Goal: Information Seeking & Learning: Learn about a topic

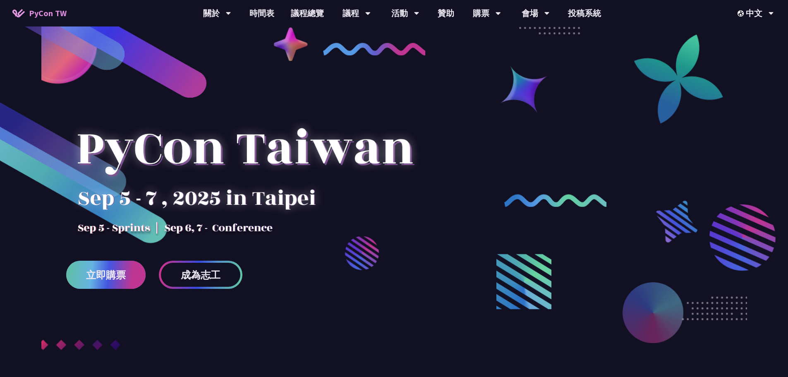
click at [108, 279] on span "立即購票" at bounding box center [106, 275] width 40 height 10
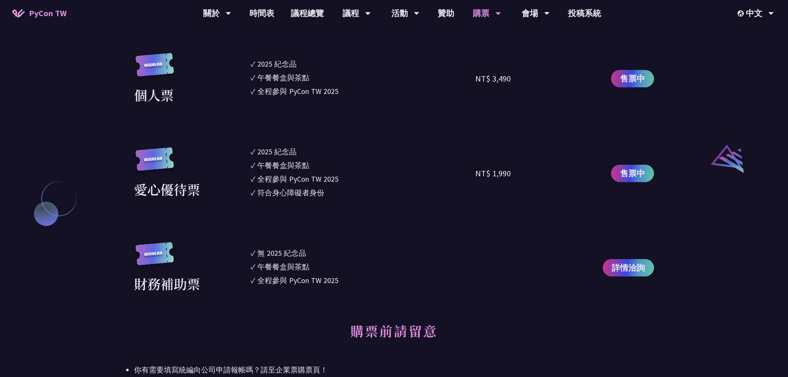
scroll to position [827, 0]
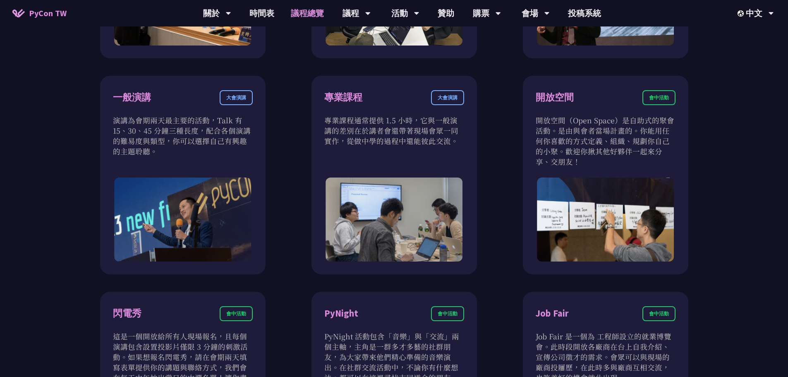
scroll to position [372, 0]
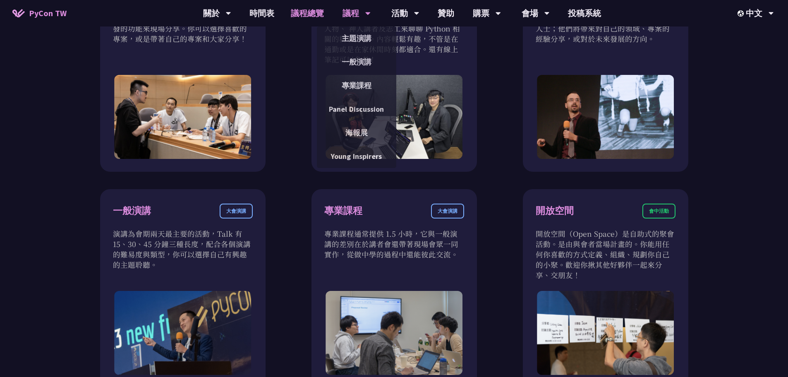
click at [231, 10] on div "議程" at bounding box center [217, 13] width 28 height 26
click at [354, 36] on link "主題演講" at bounding box center [356, 38] width 79 height 19
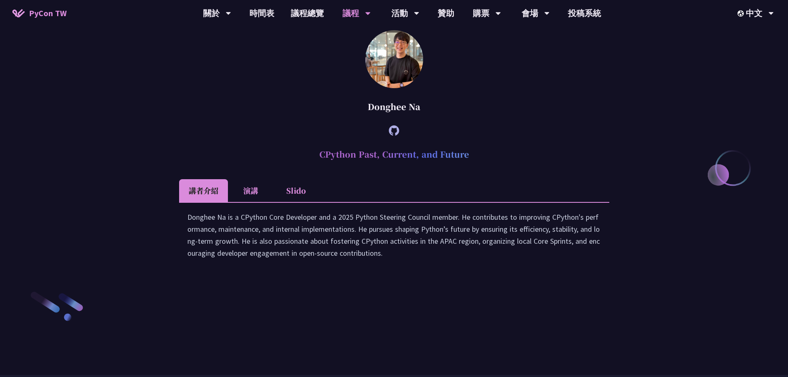
scroll to position [1034, 0]
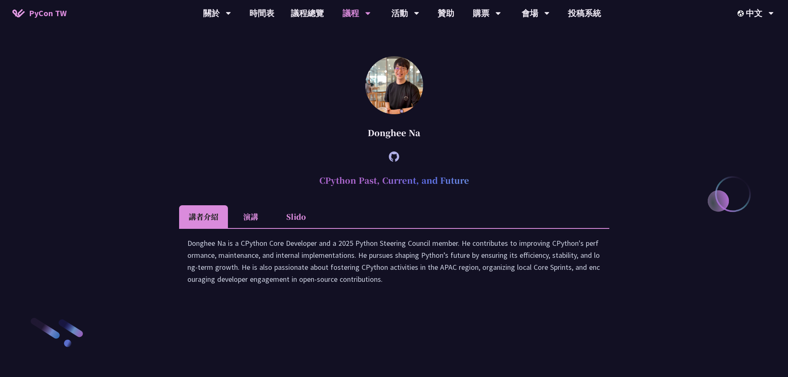
click at [255, 228] on li "演講" at bounding box center [251, 216] width 46 height 23
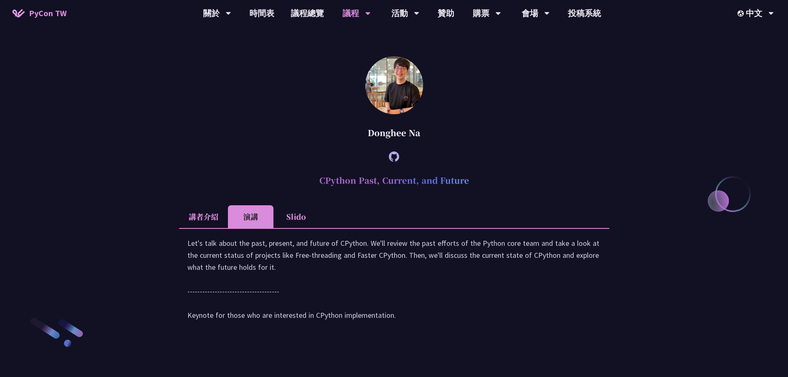
click at [295, 228] on li "Slido" at bounding box center [296, 216] width 46 height 23
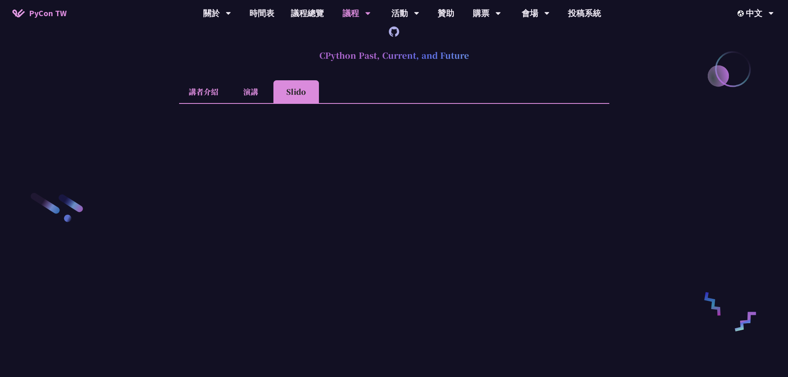
scroll to position [1075, 0]
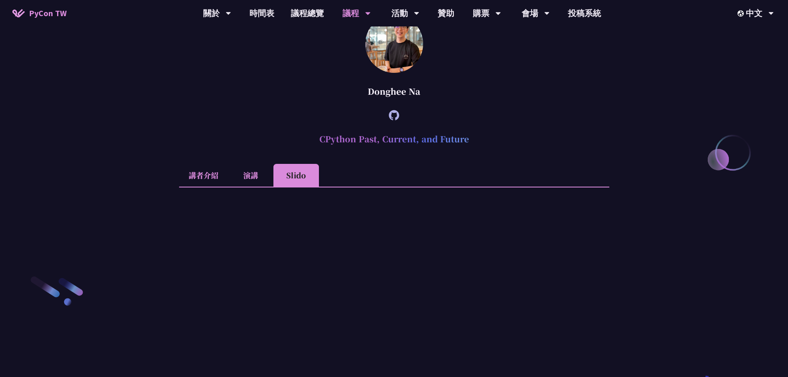
drag, startPoint x: 428, startPoint y: 178, endPoint x: 354, endPoint y: 177, distance: 74.5
click at [354, 104] on div "Donghee Na" at bounding box center [394, 91] width 430 height 25
click at [209, 187] on li "講者介紹" at bounding box center [203, 175] width 49 height 23
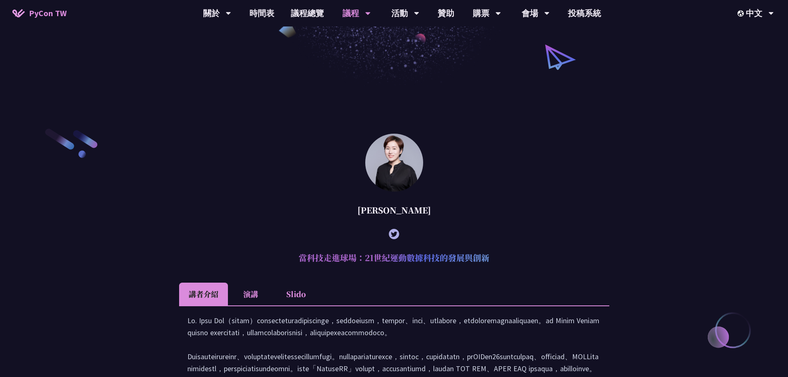
scroll to position [0, 0]
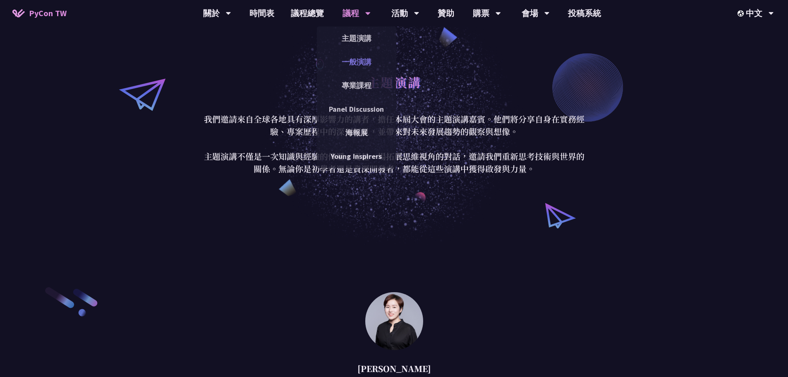
click at [366, 59] on link "一般演講" at bounding box center [356, 61] width 79 height 19
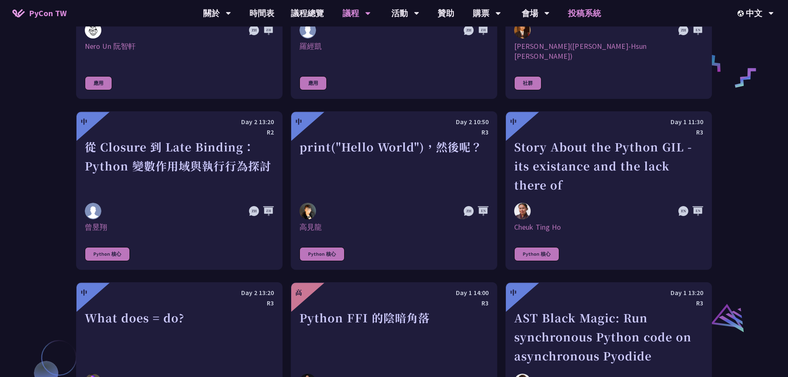
scroll to position [703, 0]
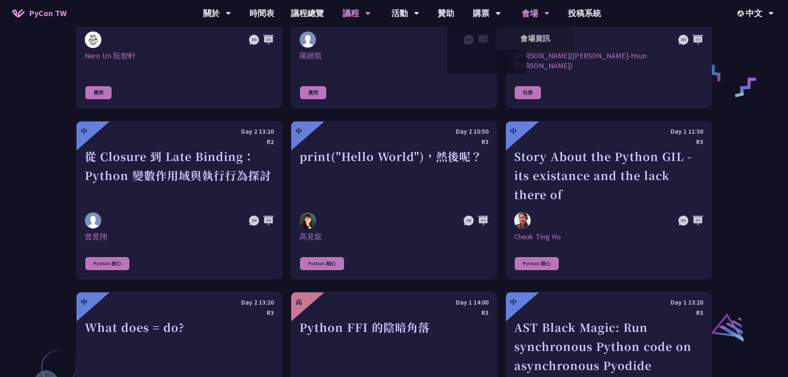
click at [231, 10] on div "會場" at bounding box center [217, 13] width 28 height 26
click at [231, 17] on div "會場" at bounding box center [217, 13] width 28 height 26
click at [231, 14] on div "會場" at bounding box center [217, 13] width 28 height 26
click at [533, 35] on link "會場資訊" at bounding box center [535, 38] width 79 height 19
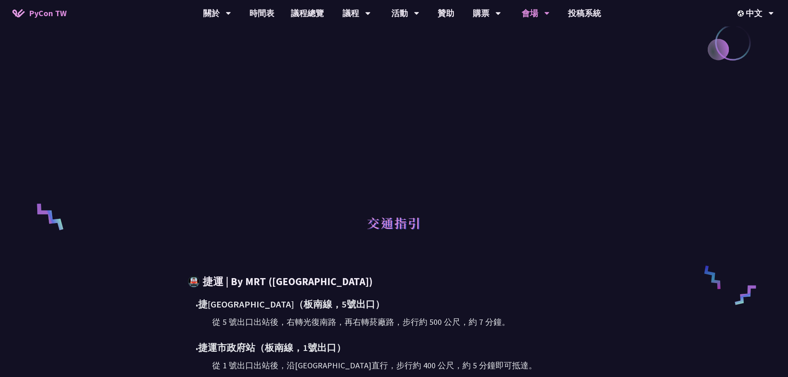
scroll to position [50, 0]
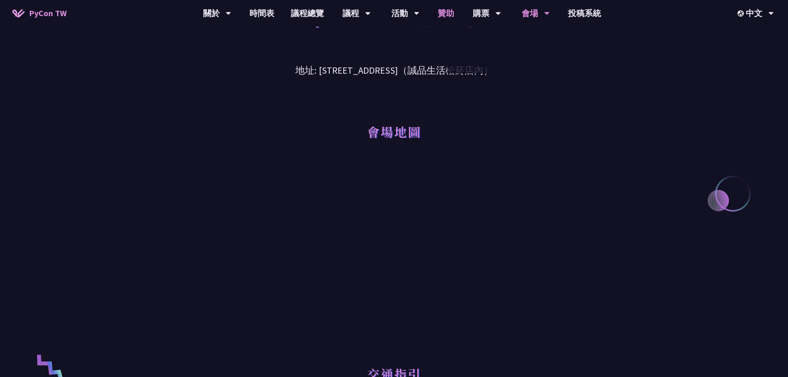
click at [449, 10] on link "贊助" at bounding box center [445, 13] width 33 height 26
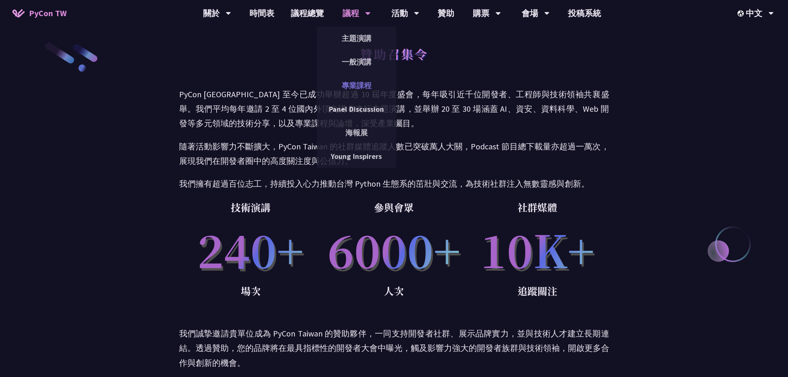
click at [353, 83] on link "專業課程" at bounding box center [356, 85] width 79 height 19
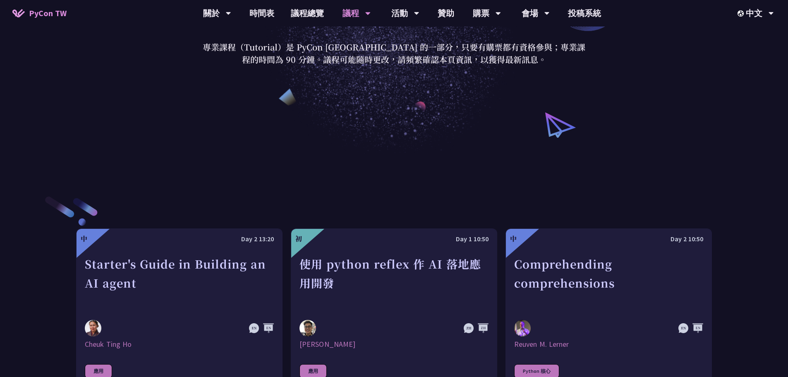
scroll to position [290, 0]
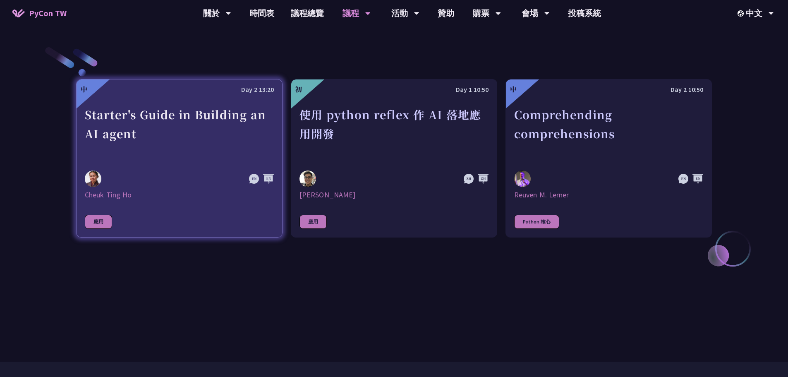
click at [175, 109] on div "Starter's Guide in Building an AI agent" at bounding box center [179, 133] width 189 height 57
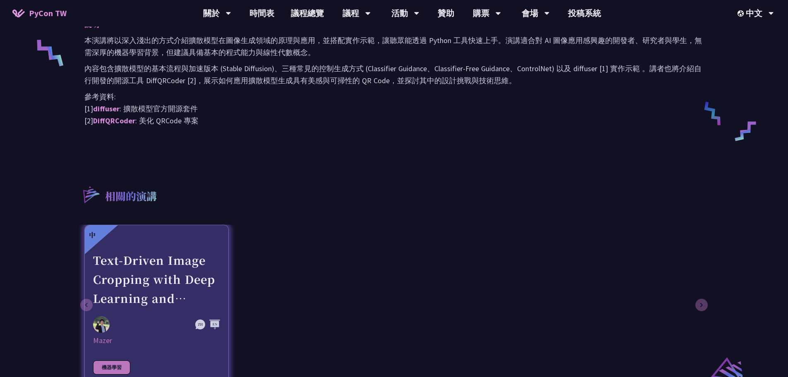
scroll to position [372, 0]
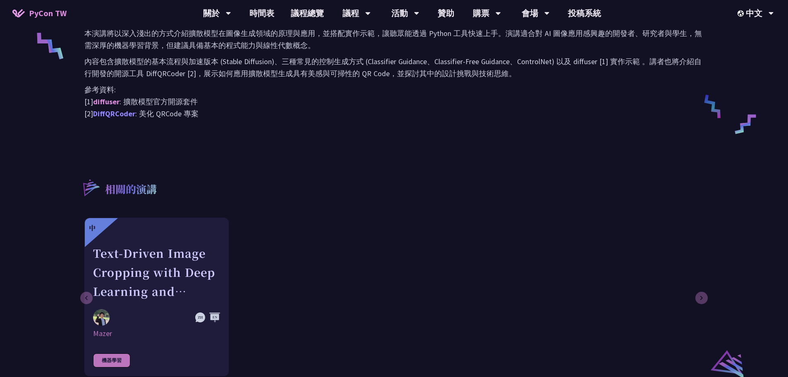
click at [111, 115] on link "DiffQRCoder" at bounding box center [114, 114] width 42 height 10
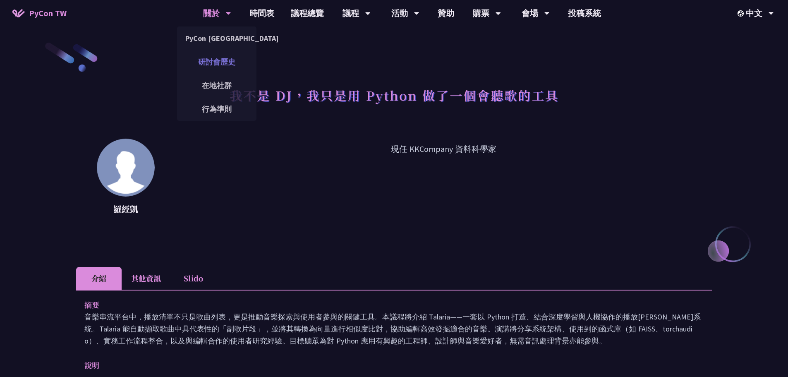
click at [221, 61] on link "研討會歷史" at bounding box center [216, 61] width 79 height 19
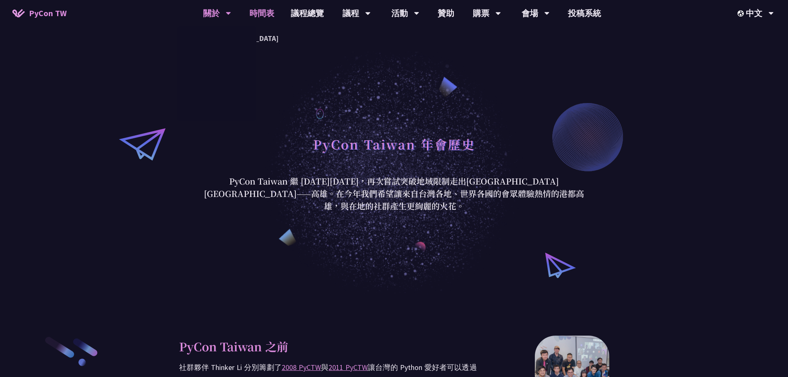
click at [269, 16] on link "時間表" at bounding box center [261, 13] width 41 height 26
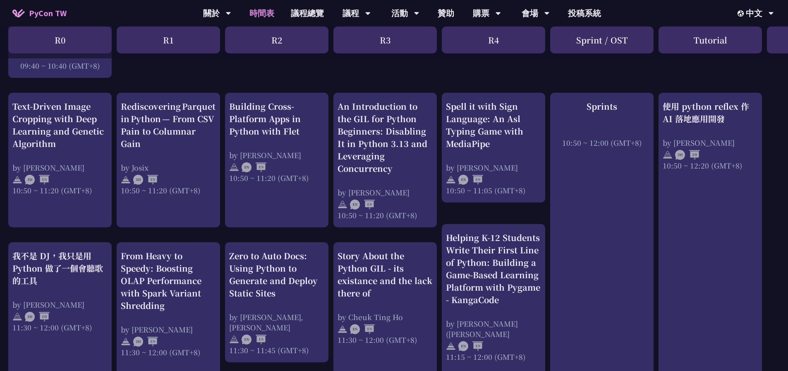
scroll to position [264, 0]
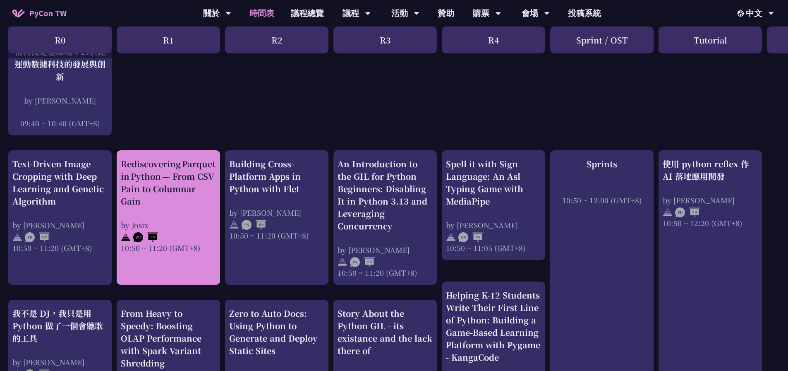
click at [171, 227] on div "by Josix" at bounding box center [168, 225] width 95 height 10
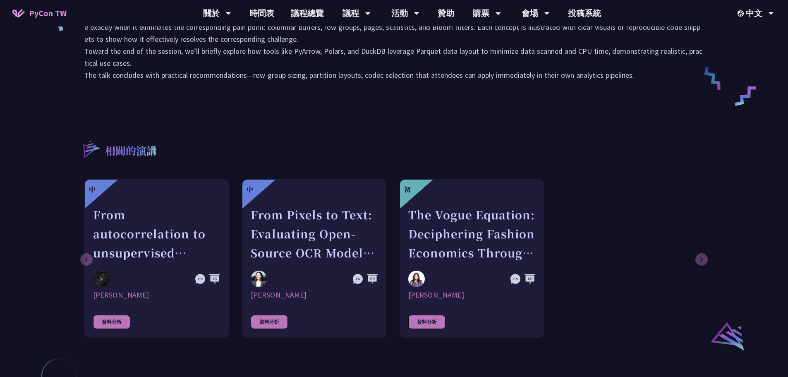
scroll to position [331, 0]
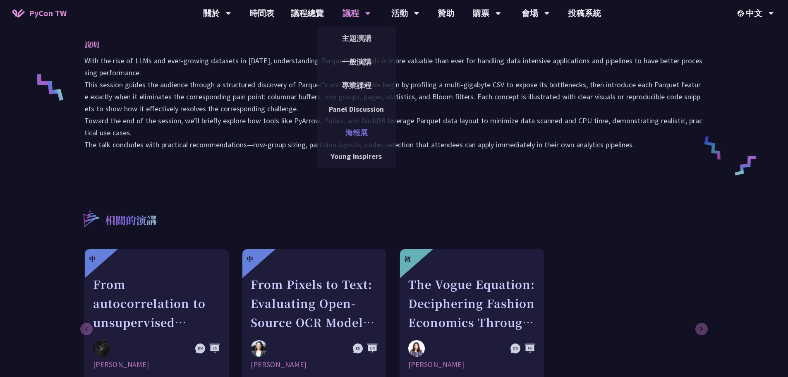
click at [357, 129] on link "海報展" at bounding box center [356, 132] width 79 height 19
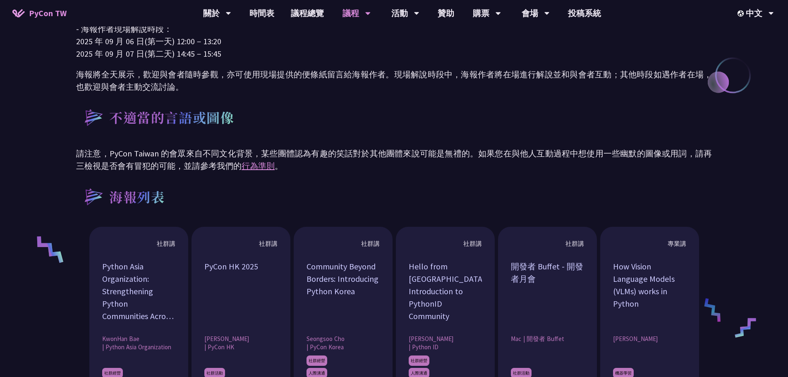
scroll to position [662, 0]
